Goal: Task Accomplishment & Management: Use online tool/utility

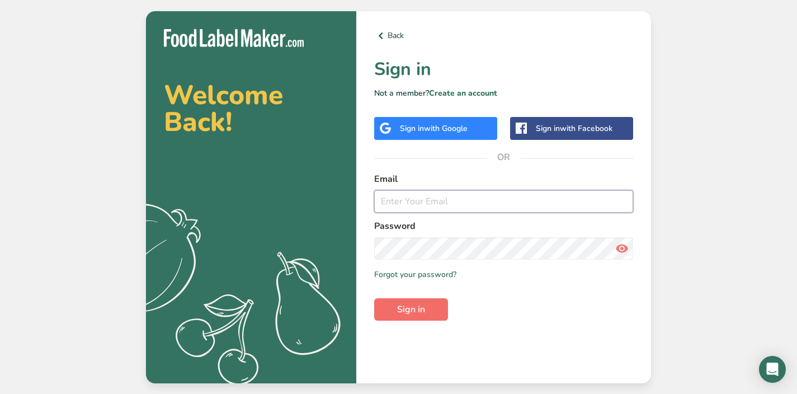
type input "[PERSON_NAME][EMAIL_ADDRESS][DOMAIN_NAME]"
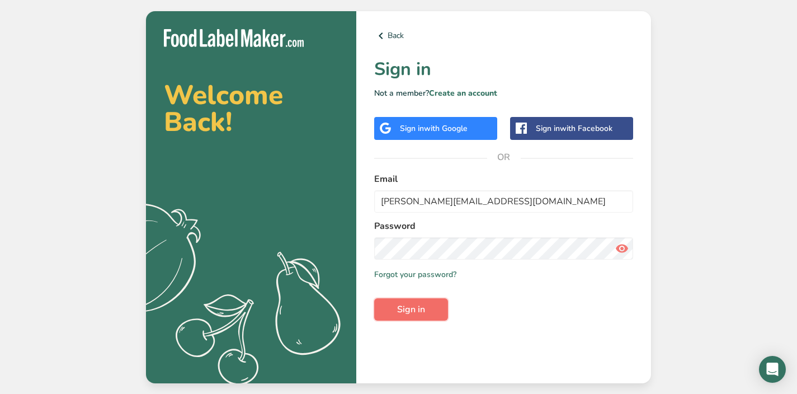
click at [424, 307] on span "Sign in" at bounding box center [411, 308] width 28 height 13
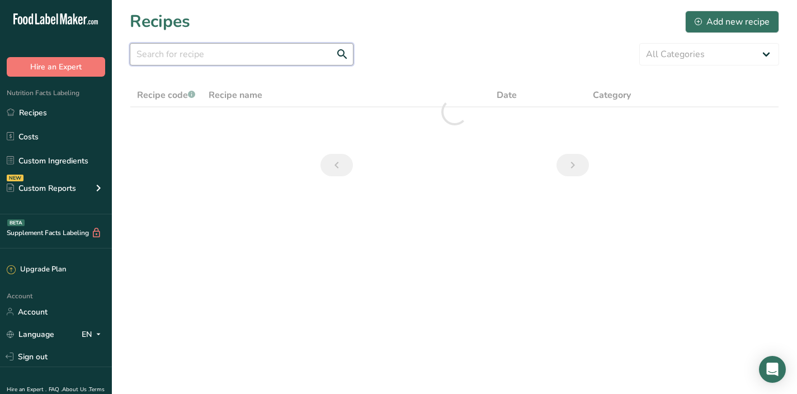
click at [290, 56] on input "text" at bounding box center [242, 54] width 224 height 22
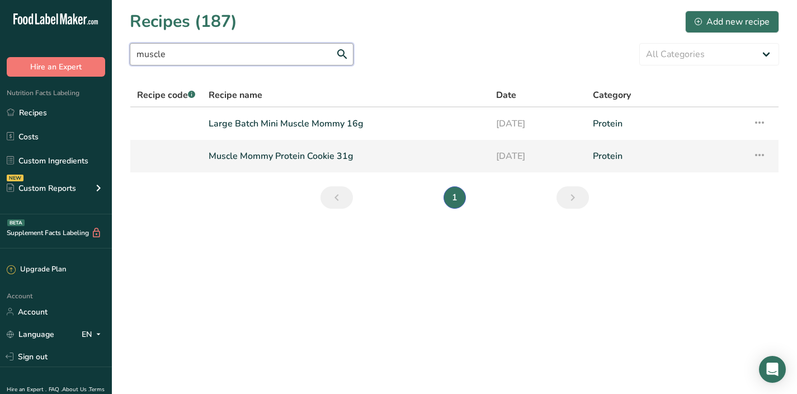
type input "muscle"
click at [243, 166] on link "Muscle Mommy Protein Cookie 31g" at bounding box center [345, 155] width 274 height 23
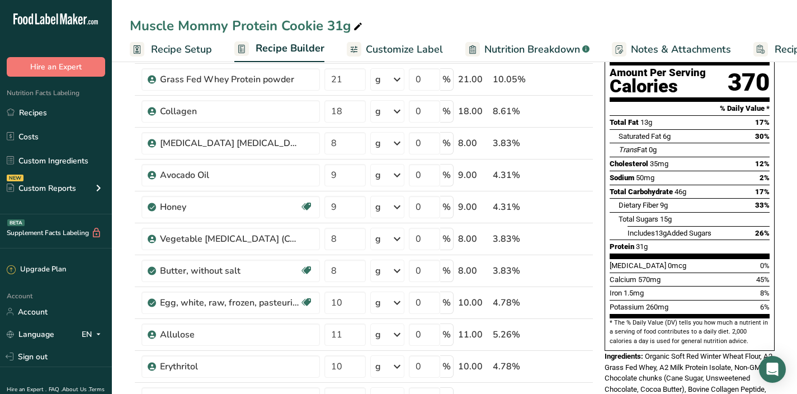
scroll to position [113, 0]
drag, startPoint x: 619, startPoint y: 191, endPoint x: 773, endPoint y: 207, distance: 155.1
click at [773, 207] on div "Nutrition Facts 1 Serving Per Container Serving Size 108g Amount Per Serving Ca…" at bounding box center [689, 158] width 170 height 383
copy section "Total Sugars 15g Includes 13g Added Sugars 26%"
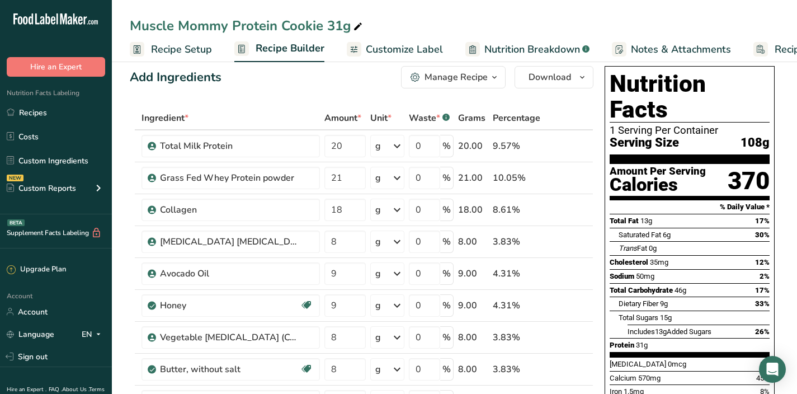
scroll to position [0, 0]
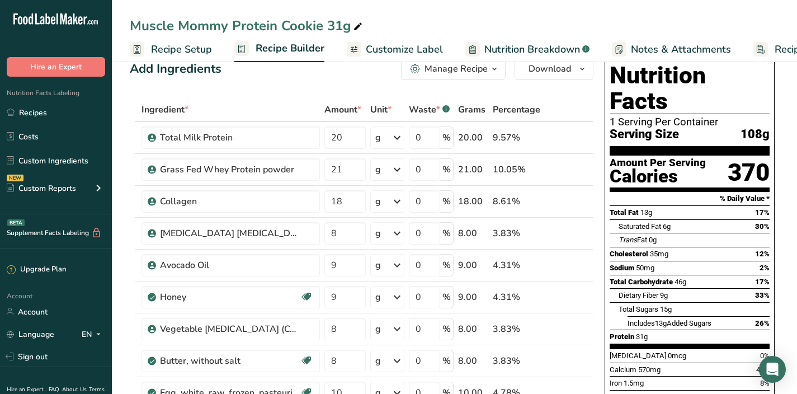
click at [658, 319] on span "13g" at bounding box center [661, 323] width 12 height 8
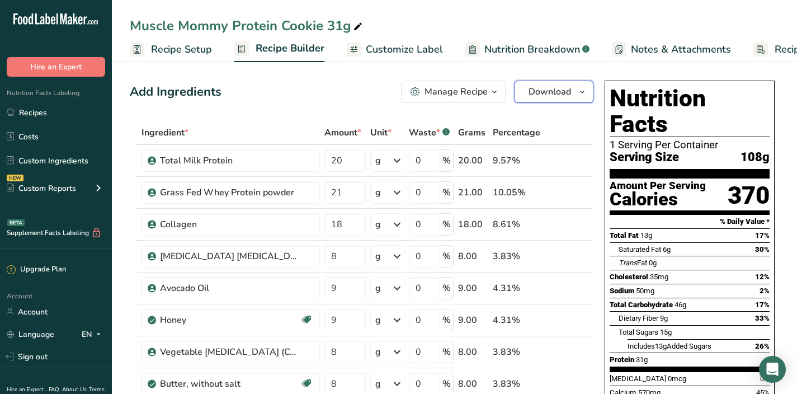
click at [558, 100] on button "Download" at bounding box center [553, 91] width 79 height 22
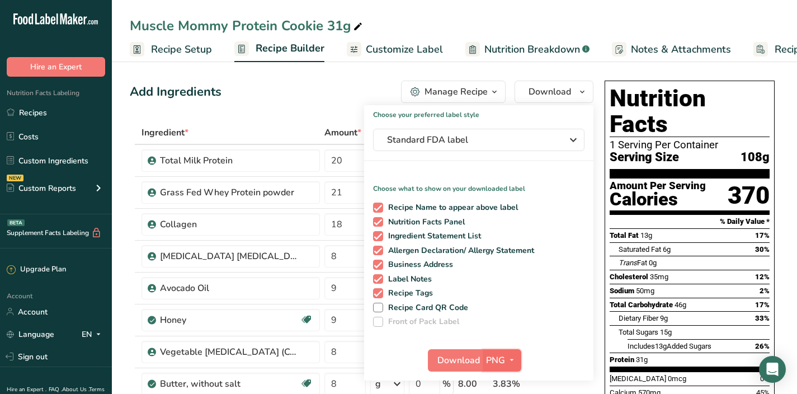
click at [511, 363] on icon "button" at bounding box center [511, 360] width 9 height 14
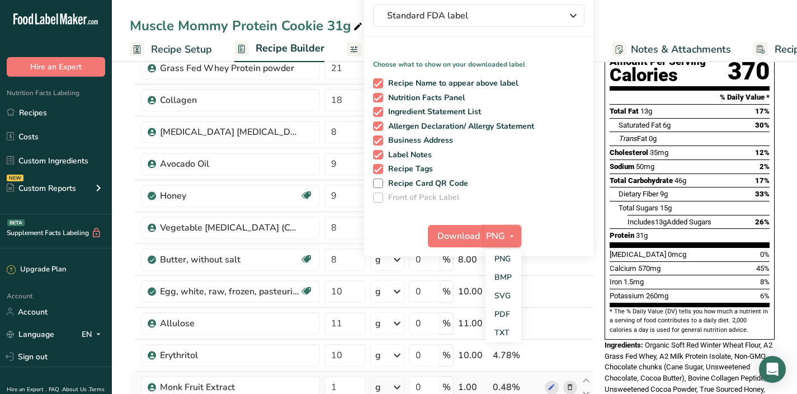
scroll to position [139, 0]
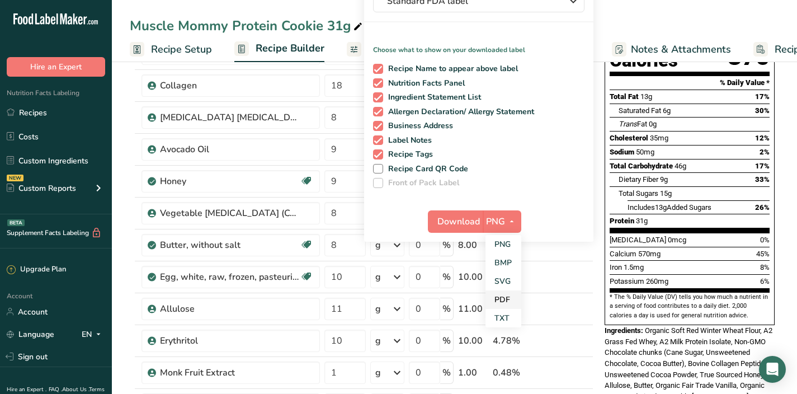
click at [509, 300] on link "PDF" at bounding box center [503, 299] width 36 height 18
click at [459, 223] on span "Download" at bounding box center [459, 221] width 42 height 13
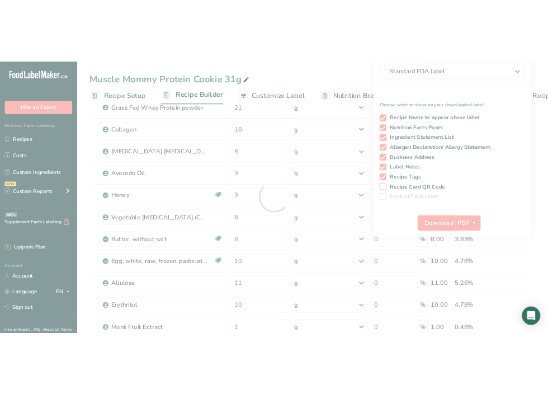
scroll to position [0, 0]
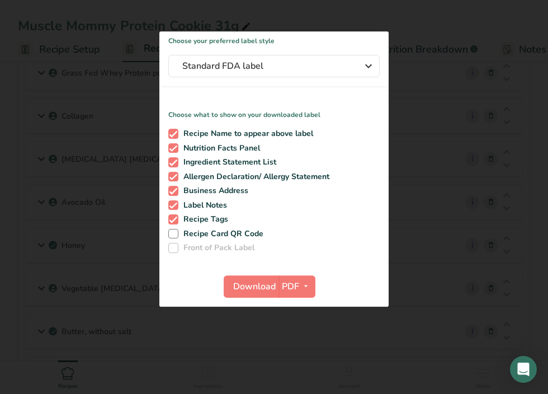
click at [438, 367] on div at bounding box center [274, 197] width 548 height 394
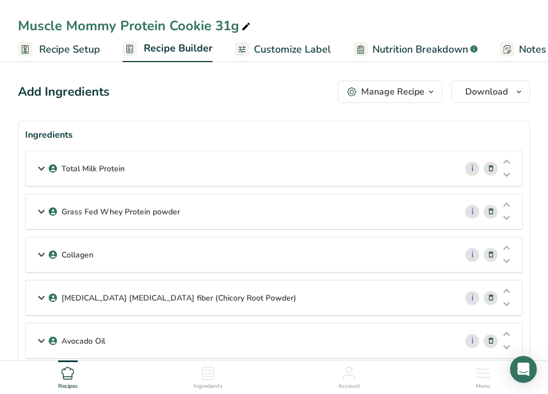
click at [99, 170] on p "Total Milk Protein" at bounding box center [92, 169] width 63 height 12
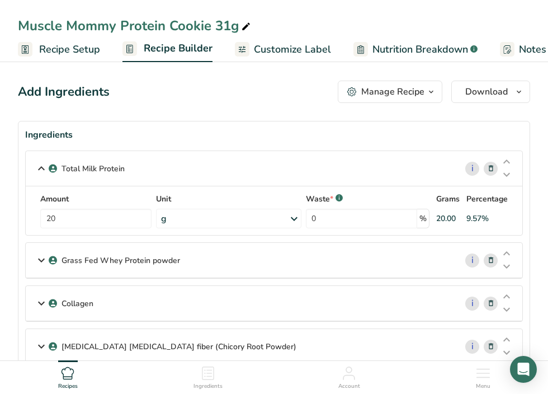
click at [100, 170] on p "Total Milk Protein" at bounding box center [92, 169] width 63 height 12
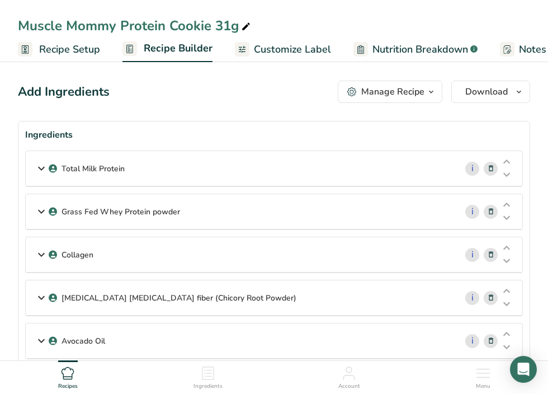
click at [105, 214] on p "Grass Fed Whey Protein powder" at bounding box center [120, 212] width 119 height 12
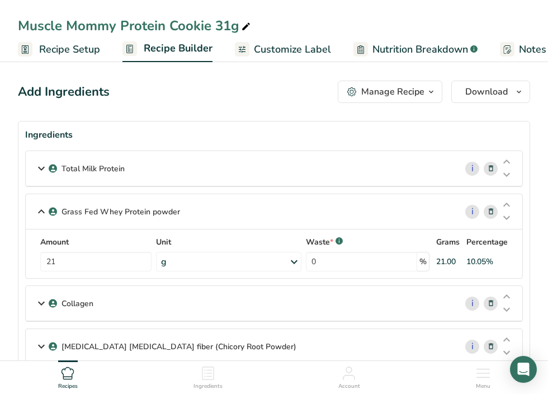
click at [105, 214] on p "Grass Fed Whey Protein powder" at bounding box center [120, 212] width 119 height 12
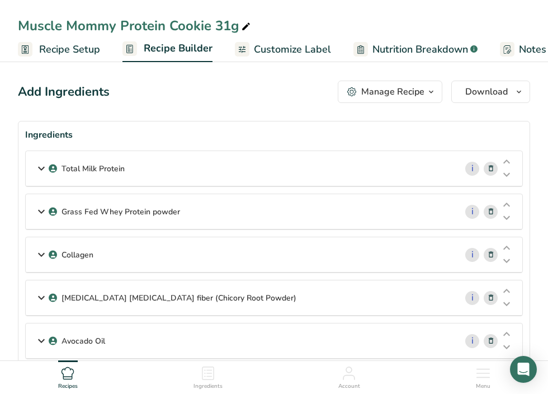
click at [127, 261] on div "Collagen" at bounding box center [241, 254] width 430 height 35
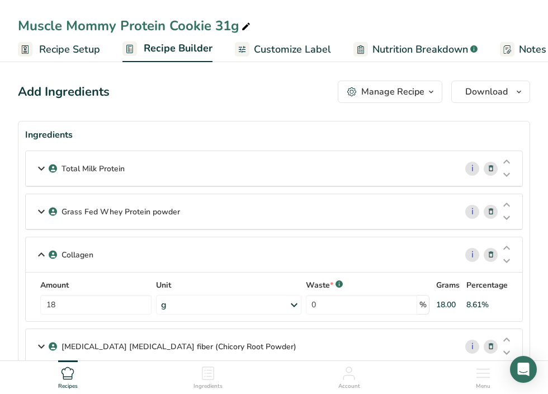
click at [127, 260] on div "Collagen" at bounding box center [241, 254] width 430 height 35
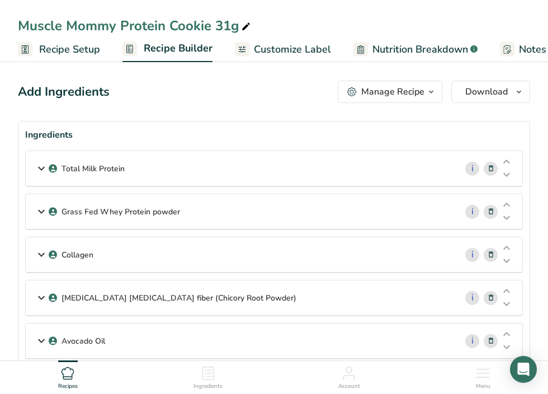
click at [117, 300] on p "[MEDICAL_DATA] [MEDICAL_DATA] fiber (Chicory Root Powder)" at bounding box center [178, 298] width 235 height 12
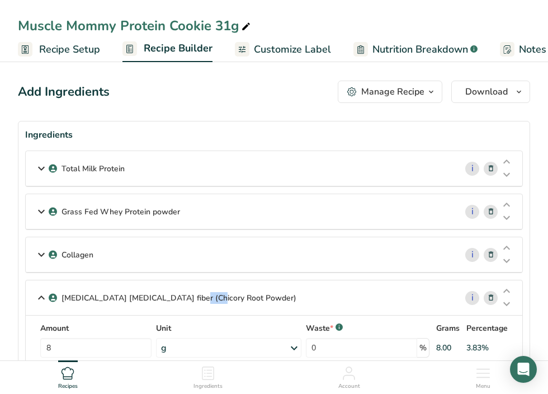
click at [118, 300] on p "[MEDICAL_DATA] [MEDICAL_DATA] fiber (Chicory Root Powder)" at bounding box center [178, 298] width 235 height 12
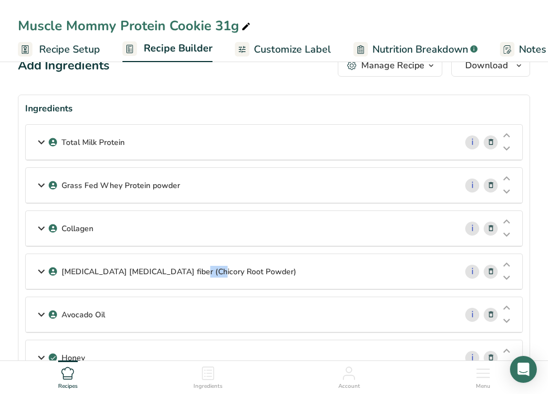
scroll to position [27, 0]
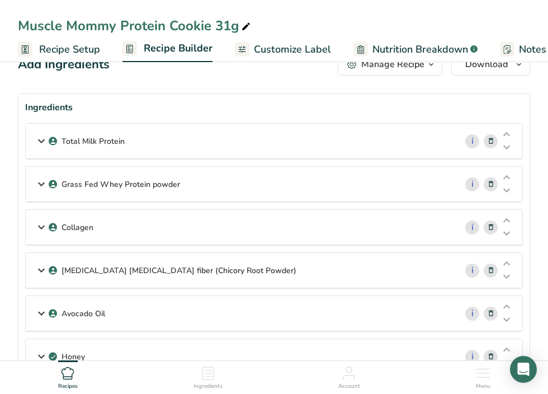
click at [101, 304] on div "Avocado Oil" at bounding box center [241, 313] width 430 height 35
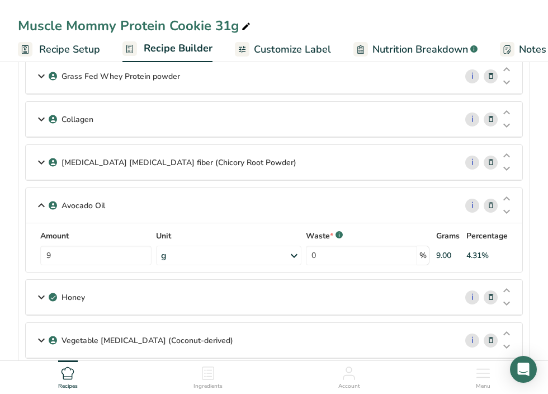
scroll to position [169, 0]
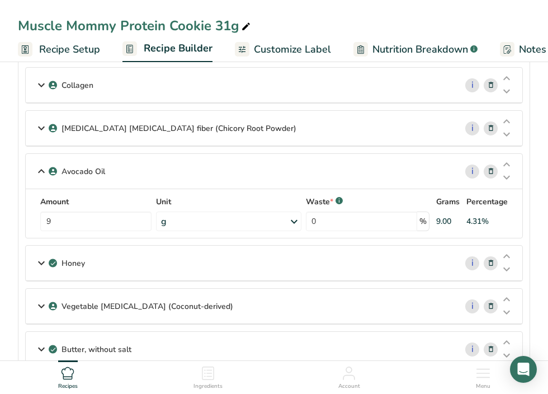
click at [108, 170] on div "Avocado Oil" at bounding box center [241, 171] width 430 height 35
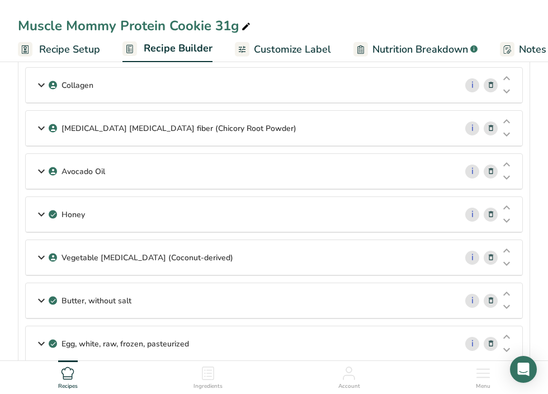
click at [80, 212] on p "Honey" at bounding box center [72, 214] width 23 height 12
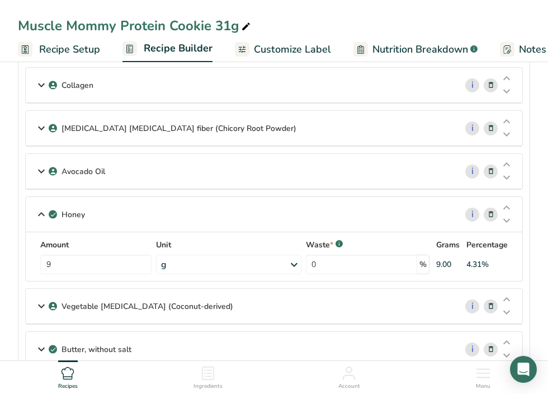
click at [80, 212] on p "Honey" at bounding box center [72, 214] width 23 height 12
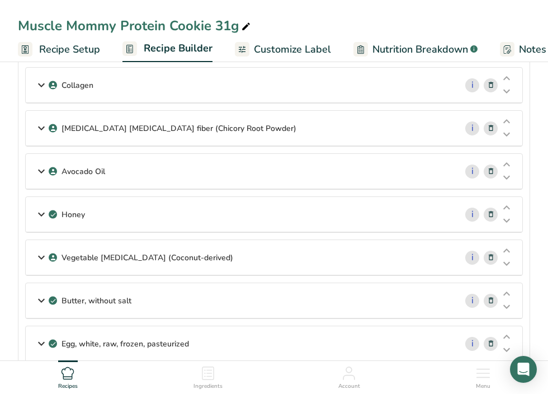
click at [91, 255] on p "Vegetable [MEDICAL_DATA] (Coconut-derived)" at bounding box center [147, 258] width 172 height 12
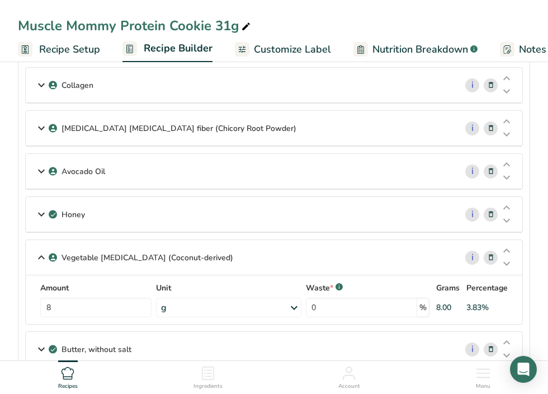
click at [91, 255] on p "Vegetable [MEDICAL_DATA] (Coconut-derived)" at bounding box center [147, 258] width 172 height 12
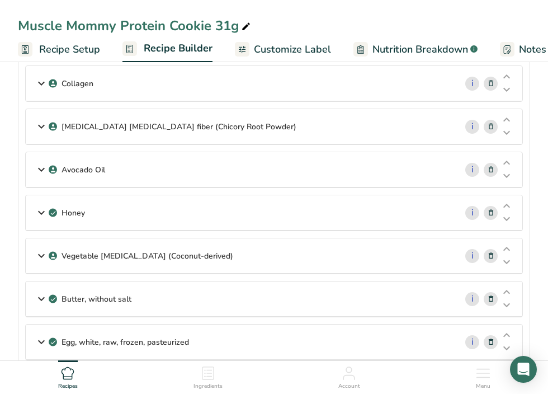
scroll to position [172, 0]
click at [96, 301] on p "Butter, without salt" at bounding box center [96, 298] width 70 height 12
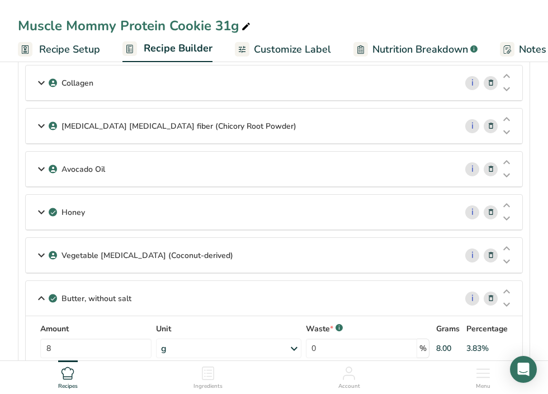
click at [96, 301] on p "Butter, without salt" at bounding box center [96, 298] width 70 height 12
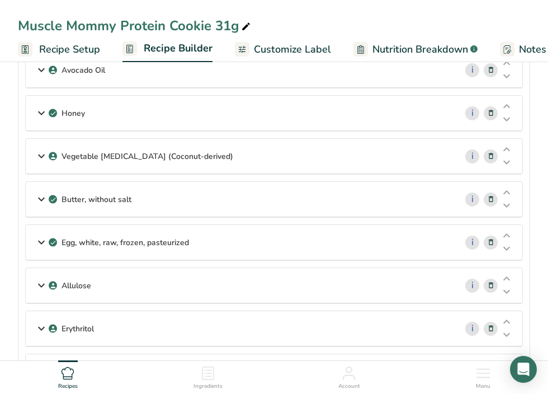
scroll to position [315, 0]
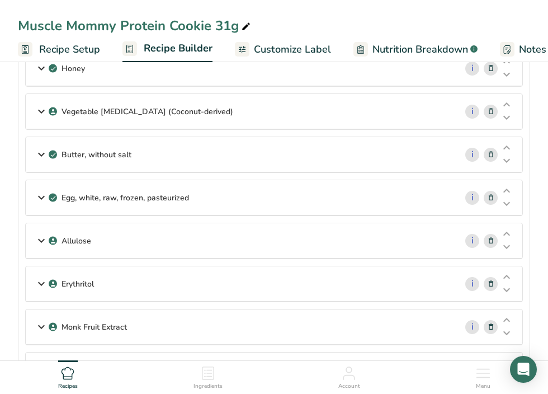
click at [89, 183] on div "Egg, white, raw, frozen, pasteurized" at bounding box center [241, 197] width 430 height 35
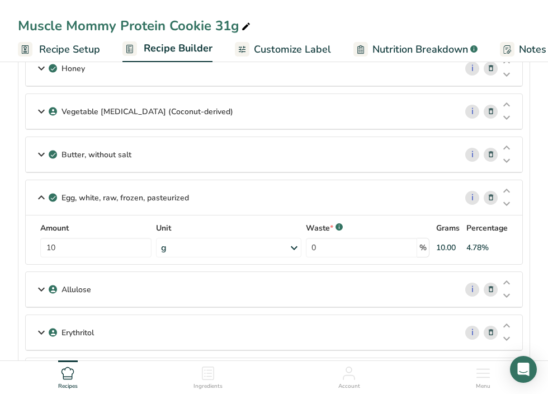
click at [92, 200] on p "Egg, white, raw, frozen, pasteurized" at bounding box center [124, 198] width 127 height 12
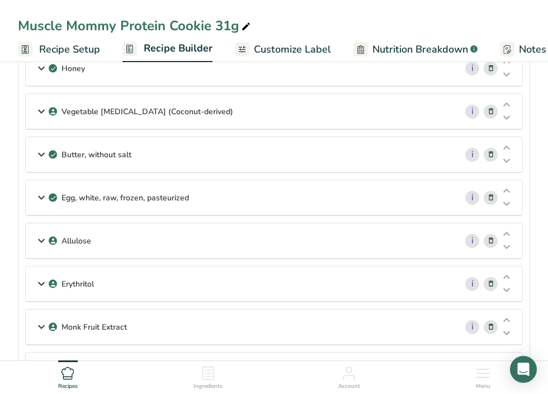
click at [92, 244] on div "Allulose" at bounding box center [241, 240] width 430 height 35
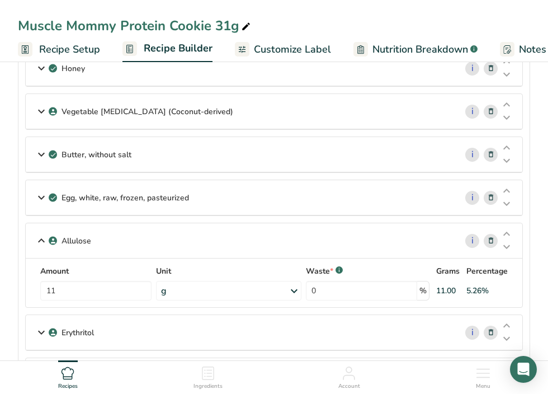
click at [92, 244] on div "Allulose" at bounding box center [241, 240] width 430 height 35
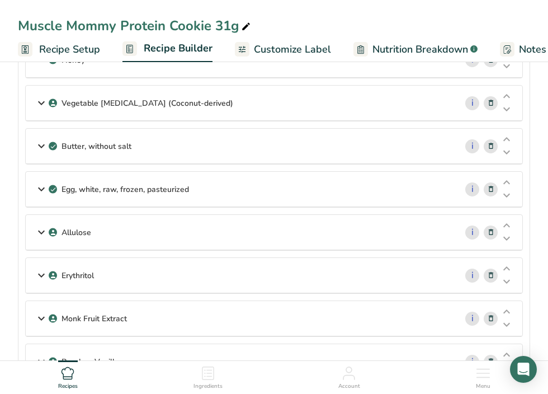
scroll to position [336, 0]
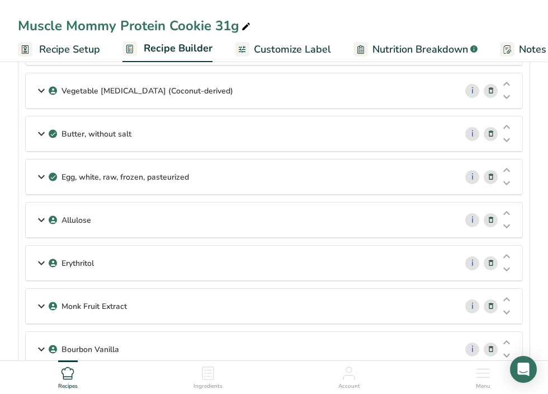
click at [107, 220] on div "Allulose" at bounding box center [241, 219] width 430 height 35
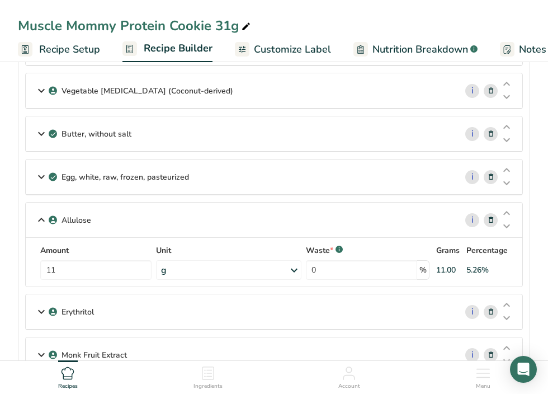
click at [107, 220] on div "Allulose" at bounding box center [241, 219] width 430 height 35
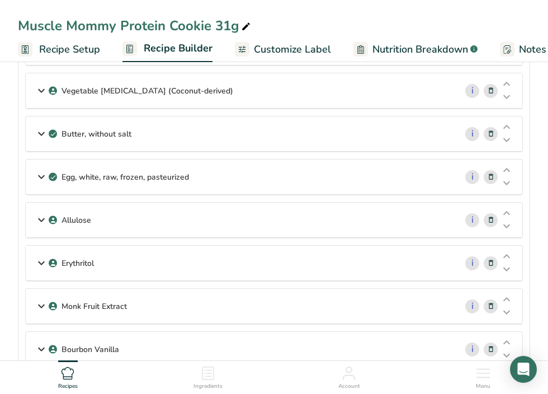
click at [83, 260] on p "Erythritol" at bounding box center [77, 263] width 32 height 12
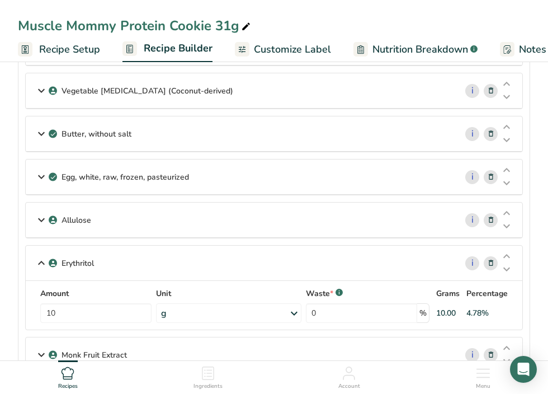
scroll to position [338, 0]
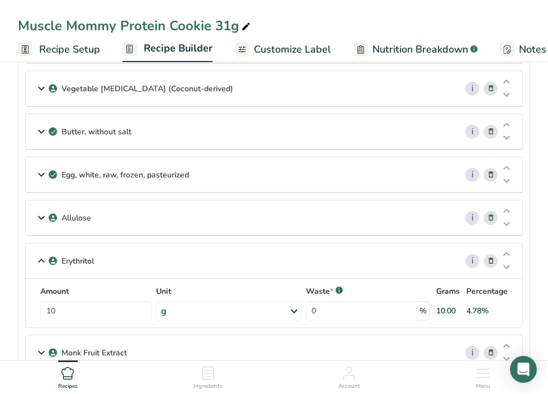
click at [105, 268] on div "Erythritol" at bounding box center [241, 260] width 430 height 35
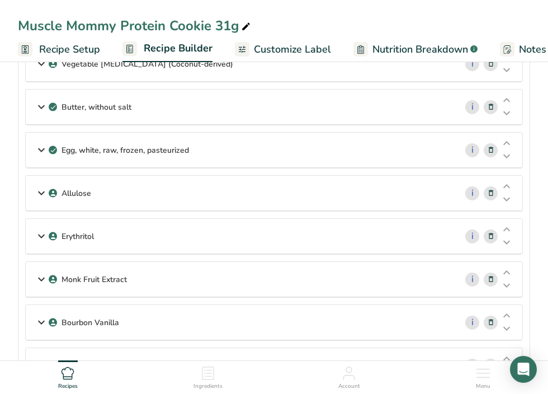
scroll to position [373, 0]
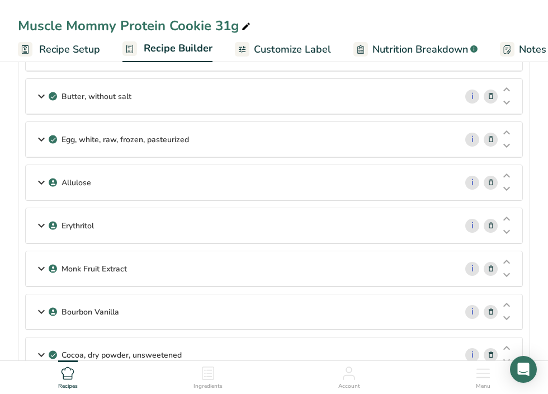
click at [111, 316] on p "Bourbon Vanilla" at bounding box center [90, 312] width 58 height 12
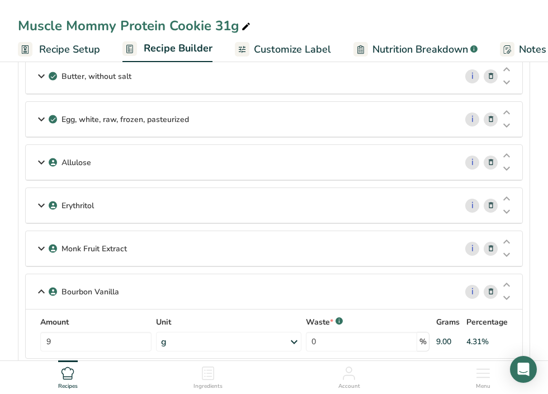
scroll to position [475, 0]
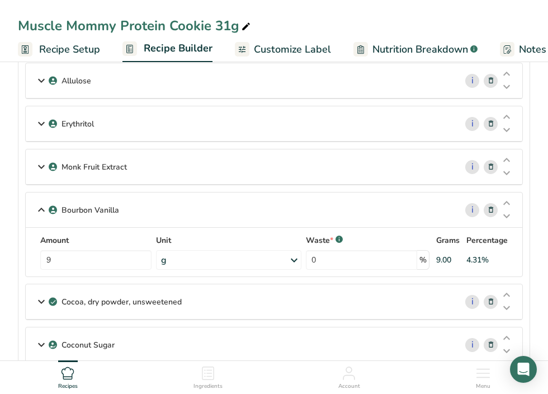
click at [64, 212] on p "Bourbon Vanilla" at bounding box center [90, 210] width 58 height 12
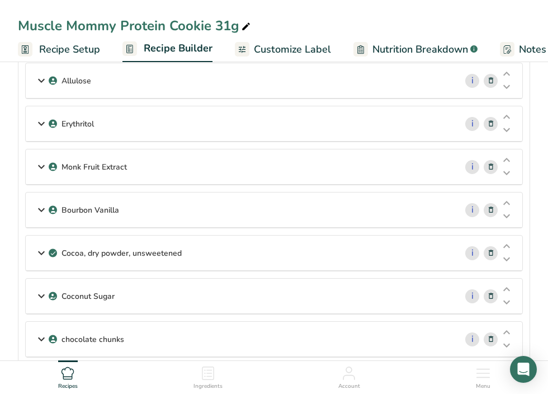
click at [79, 254] on p "Cocoa, dry powder, unsweetened" at bounding box center [121, 253] width 120 height 12
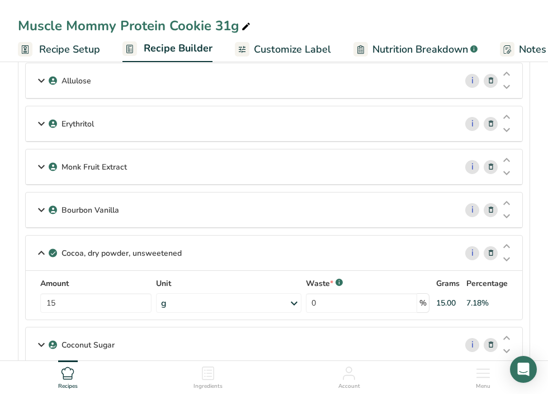
click at [127, 253] on p "Cocoa, dry powder, unsweetened" at bounding box center [121, 253] width 120 height 12
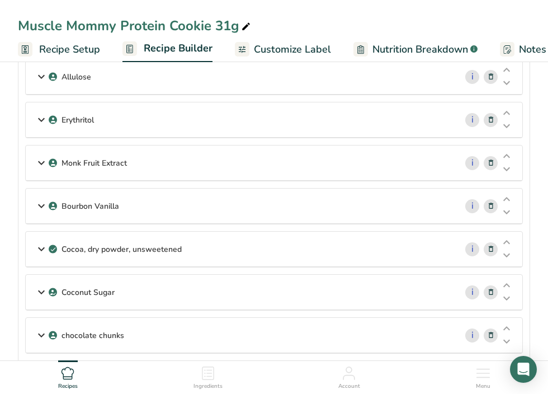
scroll to position [480, 0]
click at [120, 287] on div "Coconut Sugar" at bounding box center [241, 291] width 430 height 35
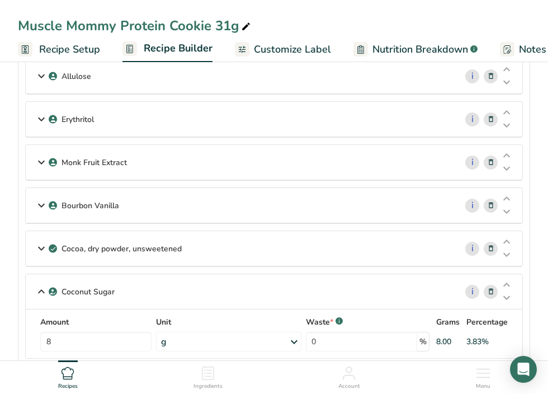
click at [120, 291] on div "Coconut Sugar" at bounding box center [241, 291] width 430 height 35
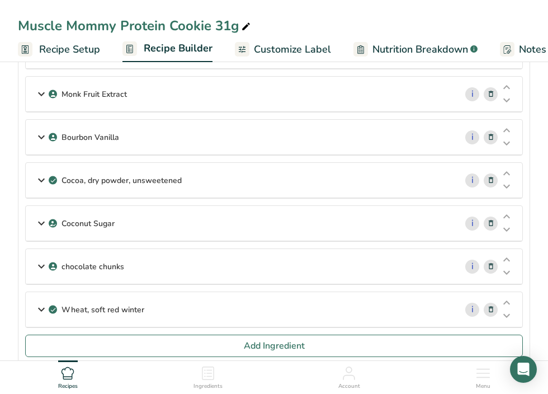
scroll to position [552, 0]
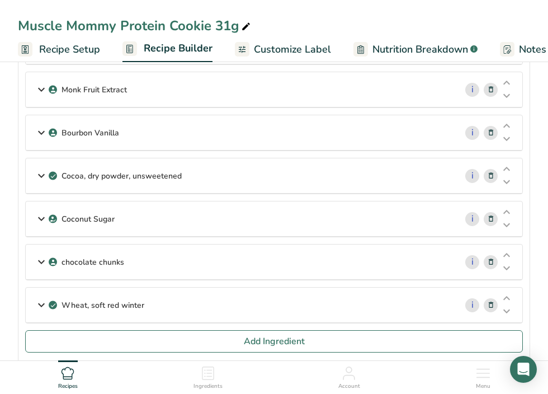
click at [117, 259] on p "chocolate chunks" at bounding box center [92, 262] width 63 height 12
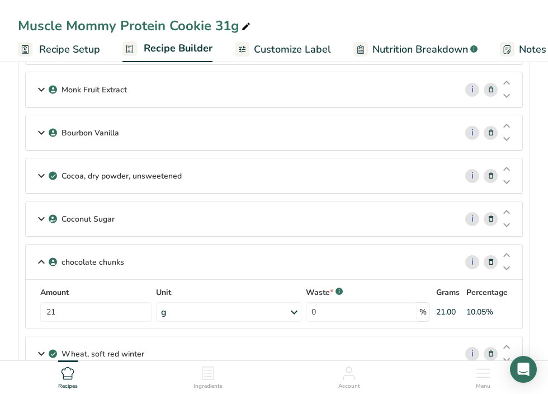
click at [116, 260] on p "chocolate chunks" at bounding box center [92, 262] width 63 height 12
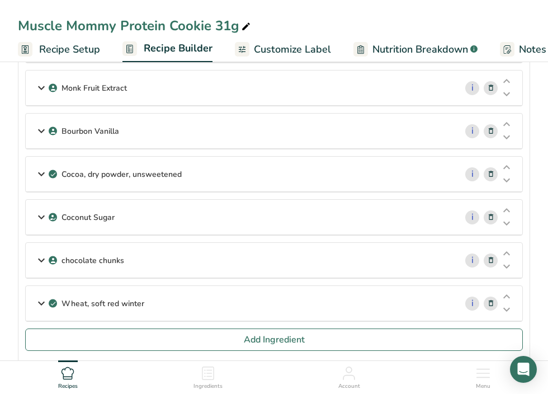
scroll to position [636, 0]
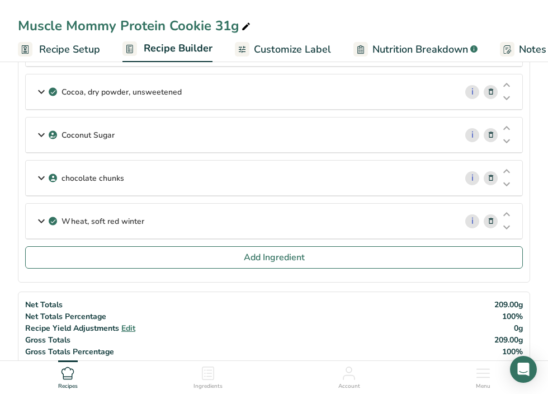
click at [98, 218] on p "Wheat, soft red winter" at bounding box center [102, 221] width 83 height 12
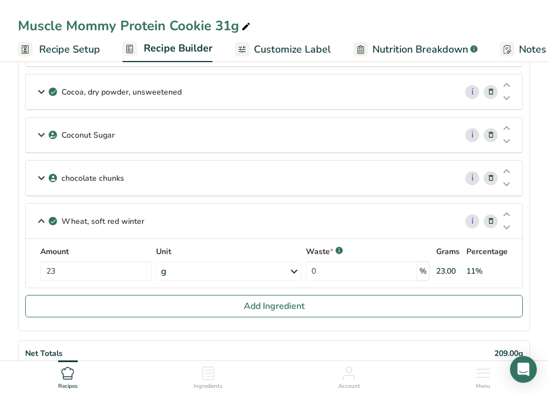
click at [99, 221] on p "Wheat, soft red winter" at bounding box center [102, 221] width 83 height 12
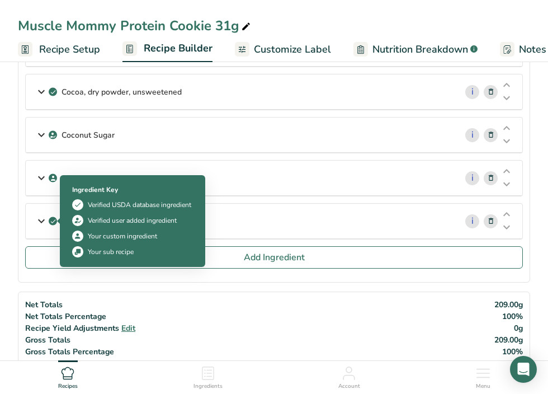
click at [61, 207] on div "Ingredient Key Verified USDA database ingredient Verified user added ingredient…" at bounding box center [132, 221] width 145 height 92
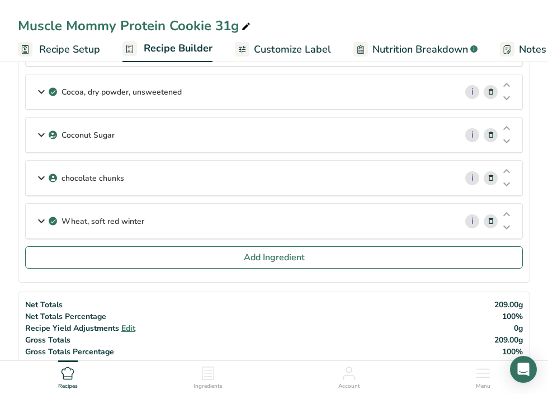
click at [41, 213] on icon at bounding box center [41, 221] width 13 height 20
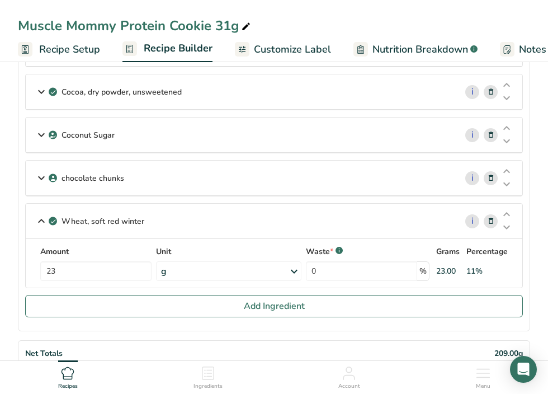
click at [42, 213] on icon at bounding box center [41, 221] width 13 height 20
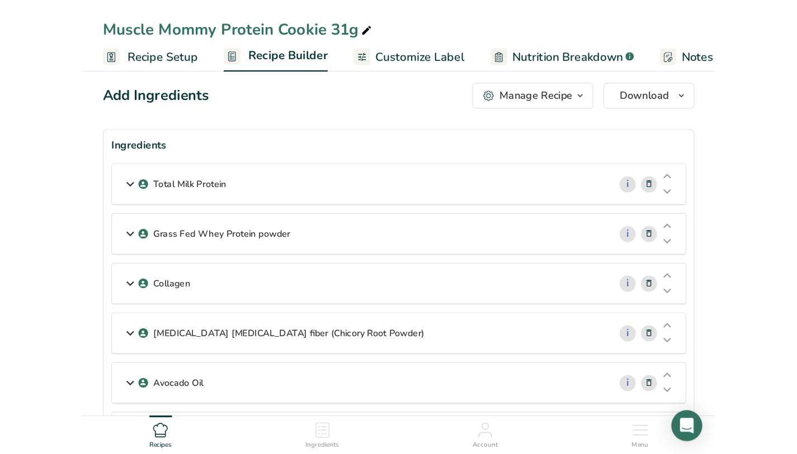
scroll to position [0, 0]
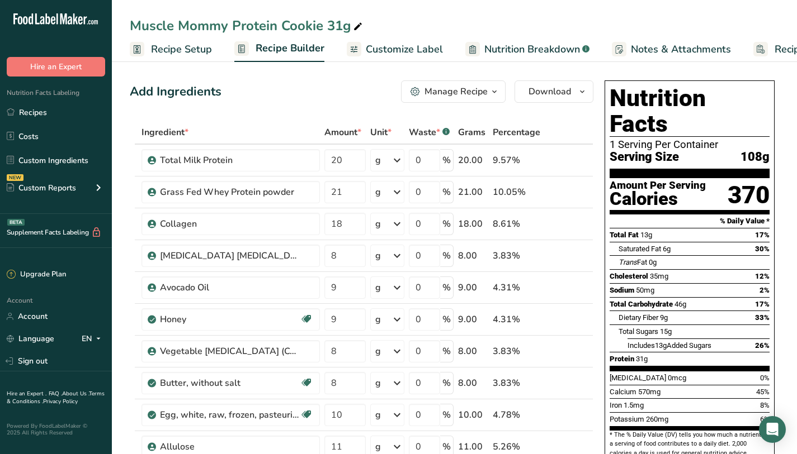
click at [736, 283] on div "Sodium 50mg 2%" at bounding box center [689, 290] width 160 height 14
click at [572, 102] on button "Download" at bounding box center [553, 91] width 79 height 22
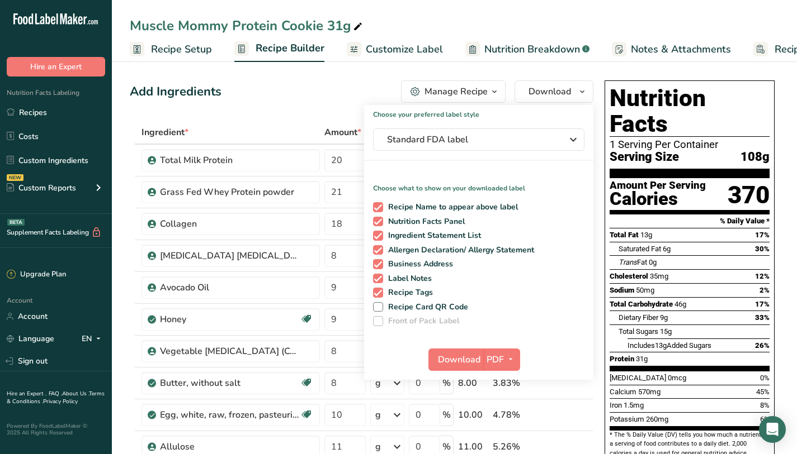
click at [713, 178] on section "Amount Per Serving Calories 370" at bounding box center [689, 196] width 160 height 36
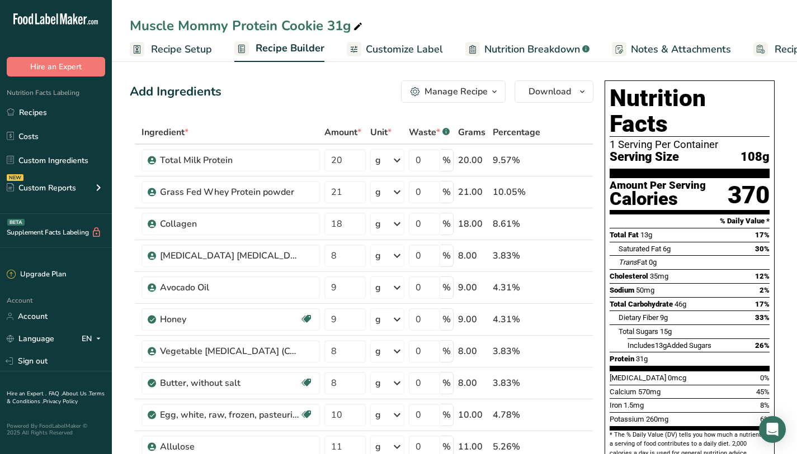
click at [776, 207] on div "Nutrition Facts 1 Serving Per Container Serving Size 108g Amount Per Serving Ca…" at bounding box center [689, 343] width 179 height 535
click at [694, 255] on div "Trans Fat 0g" at bounding box center [693, 262] width 151 height 14
